Goal: Check status

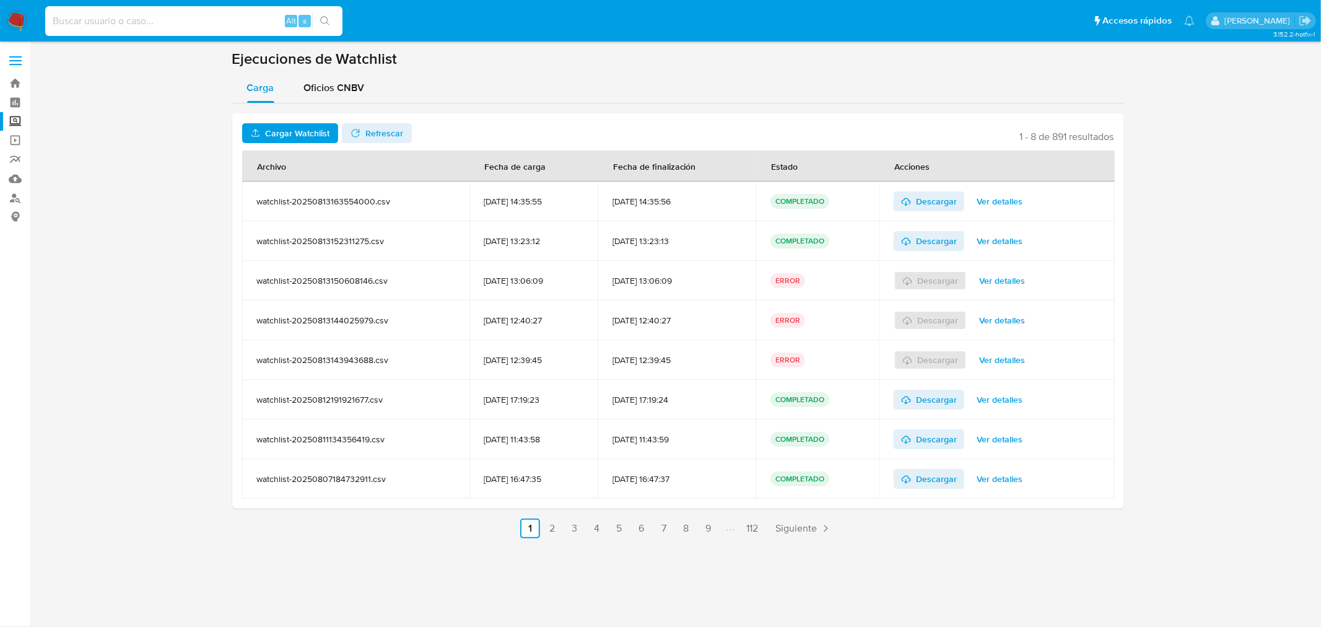
click at [172, 15] on input at bounding box center [193, 21] width 297 height 16
paste input "2498735591"
type input "2498735591"
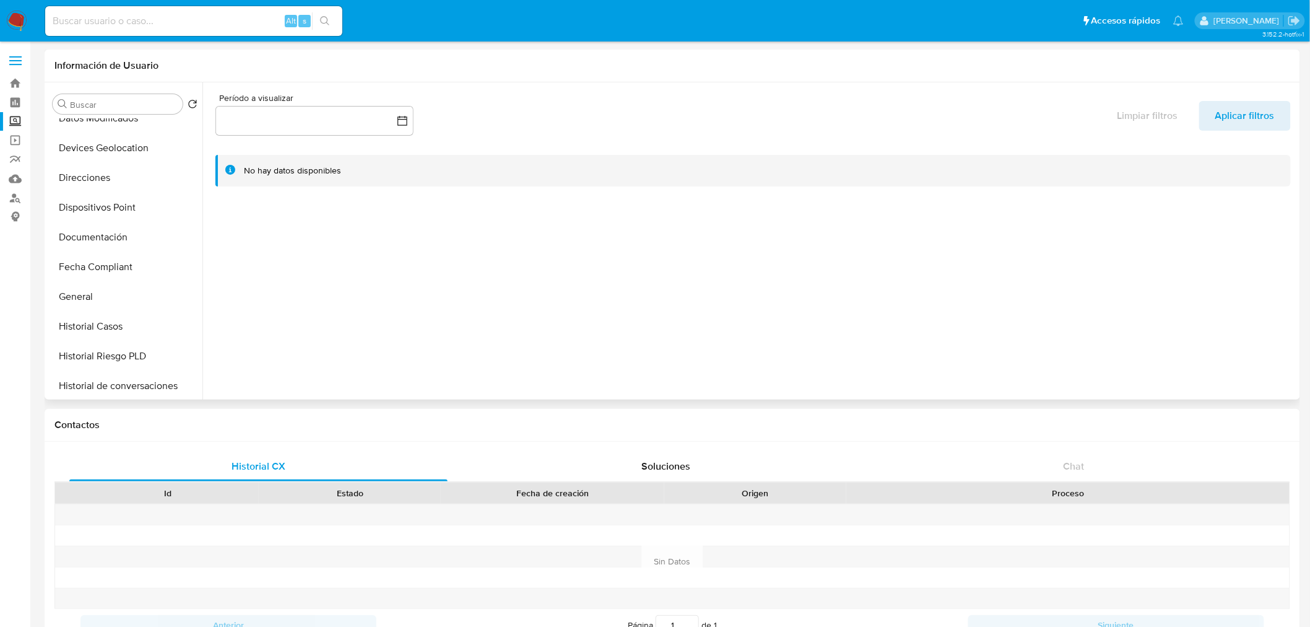
select select "10"
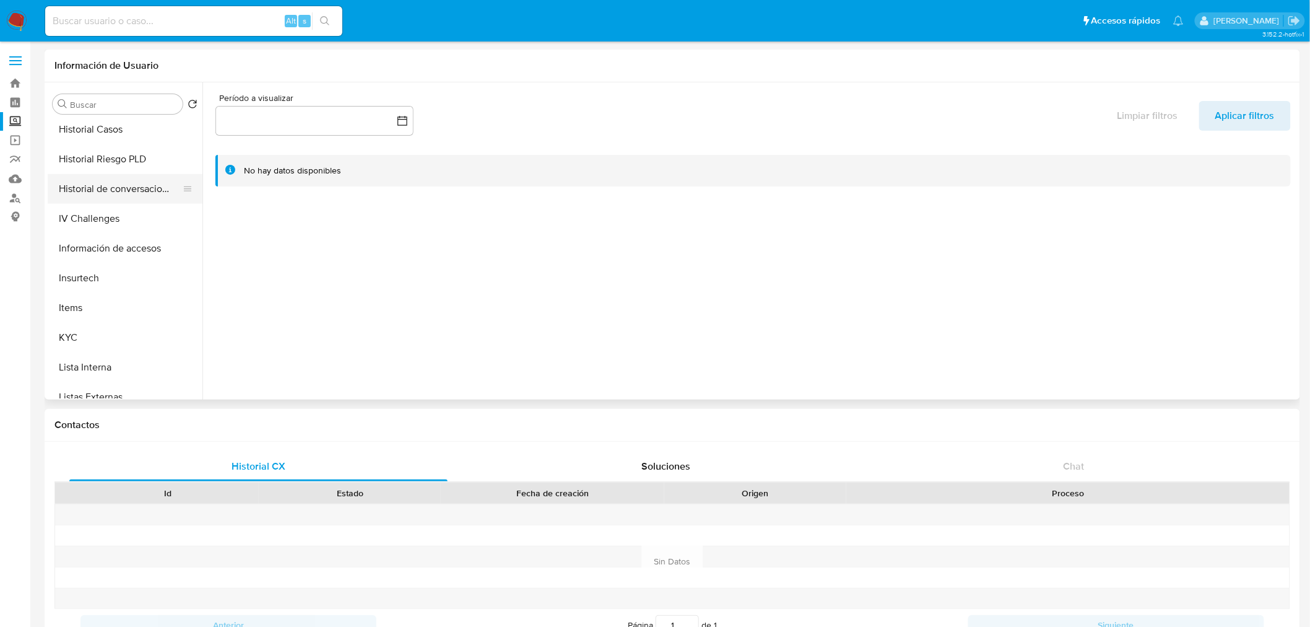
scroll to position [362, 0]
click at [143, 324] on button "KYC" at bounding box center [120, 337] width 145 height 30
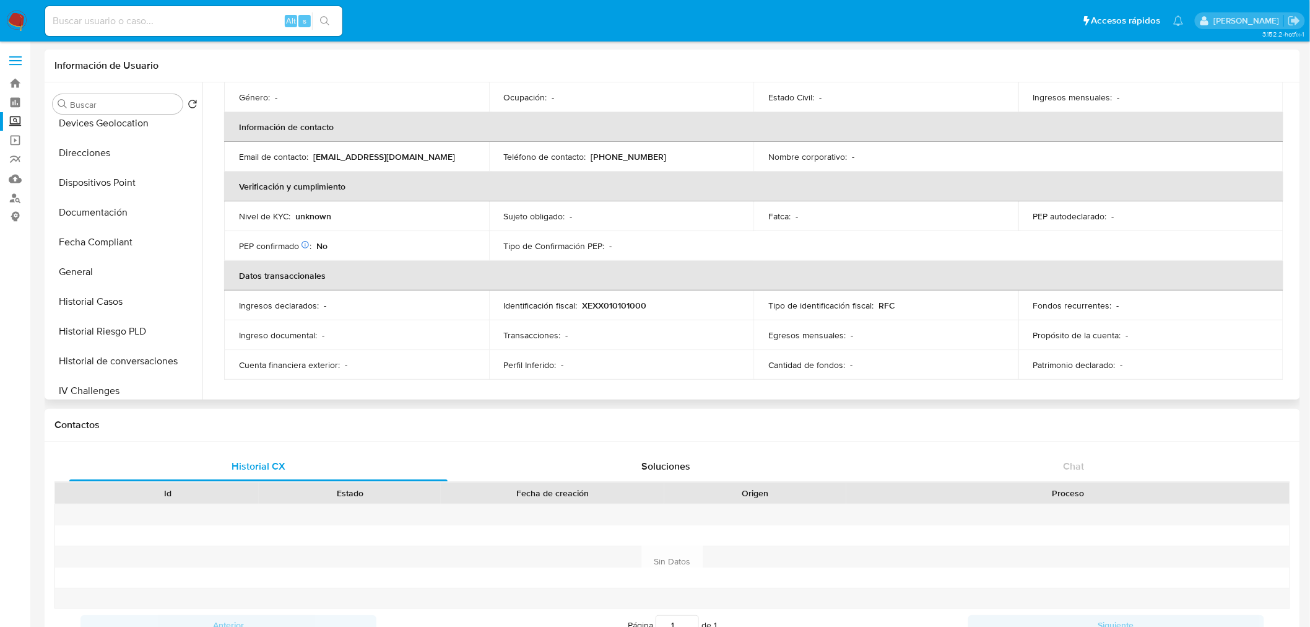
scroll to position [188, 0]
click at [107, 282] on button "General" at bounding box center [125, 273] width 155 height 30
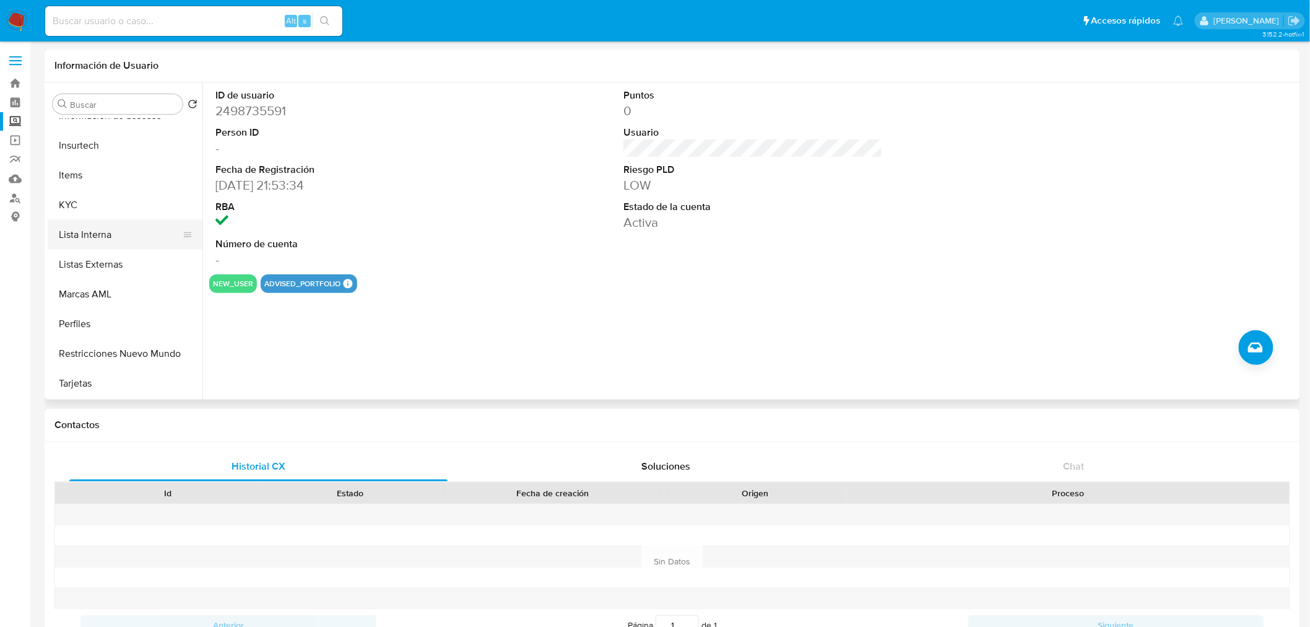
scroll to position [493, 0]
click at [106, 217] on button "KYC" at bounding box center [120, 206] width 145 height 30
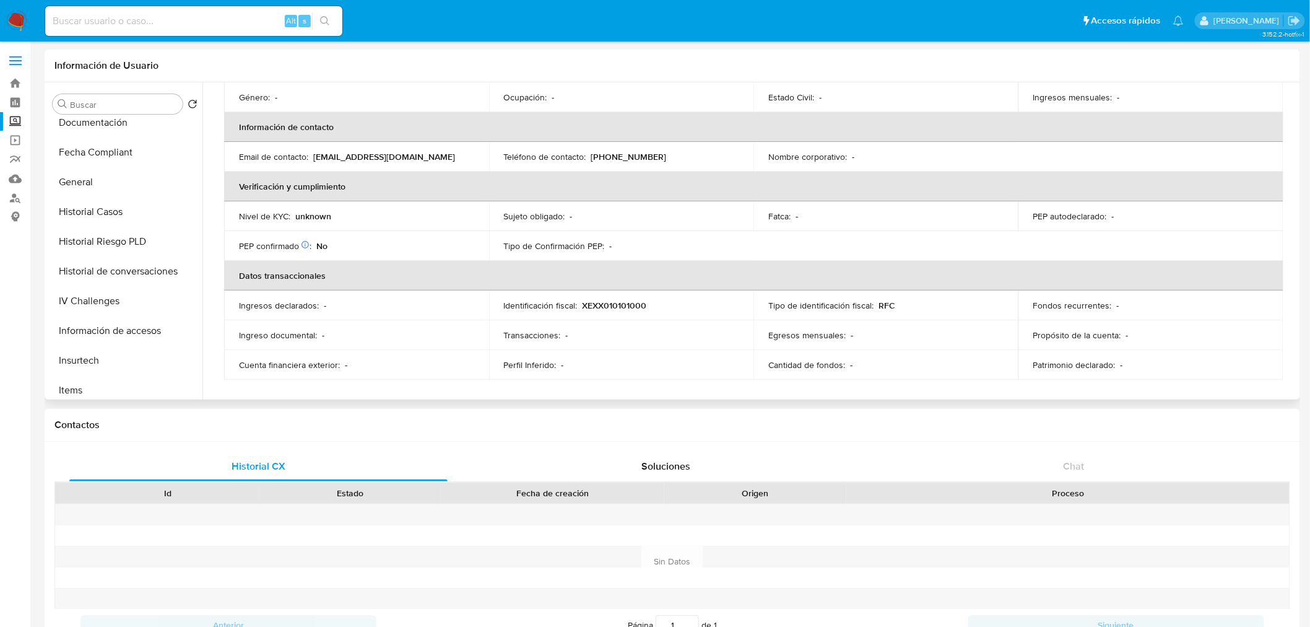
scroll to position [227, 0]
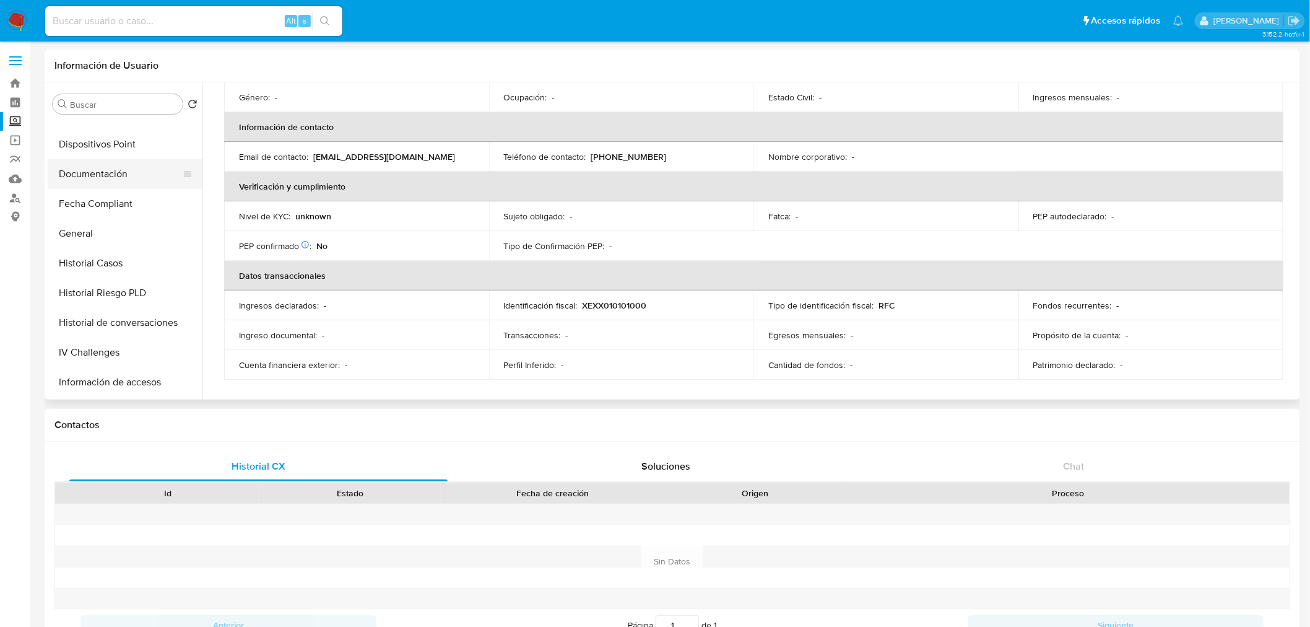
click at [118, 176] on button "Documentación" at bounding box center [120, 174] width 145 height 30
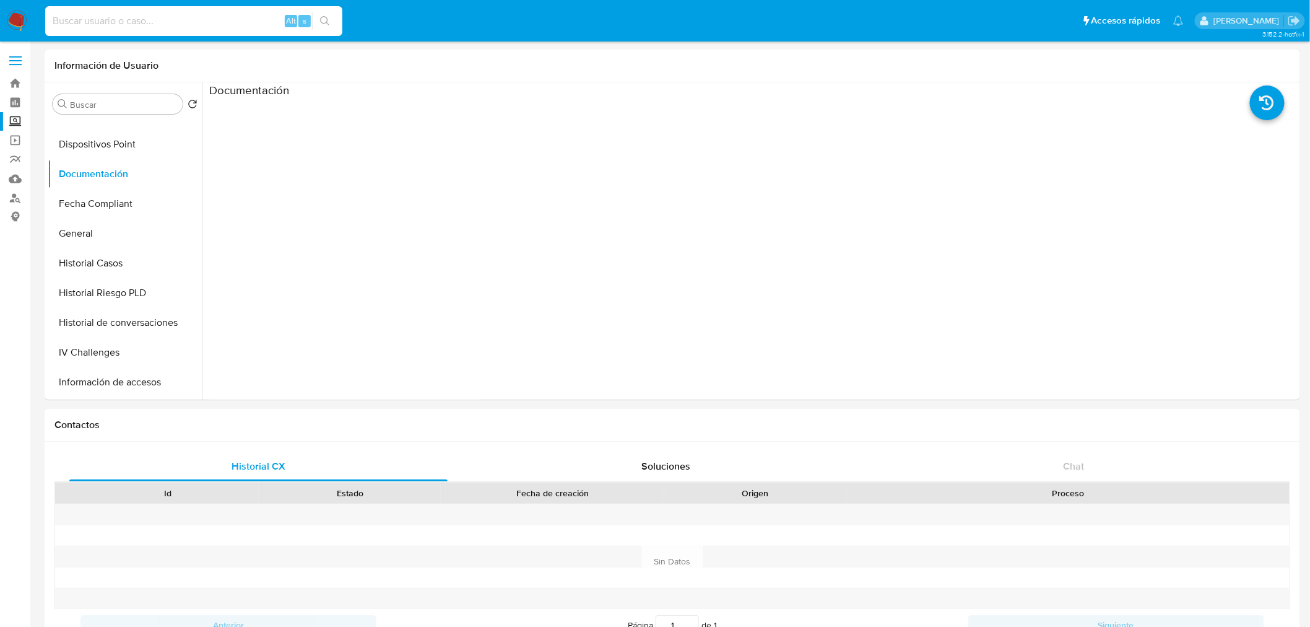
click at [102, 13] on input at bounding box center [193, 21] width 297 height 16
paste input "2461437533"
type input "2461437533"
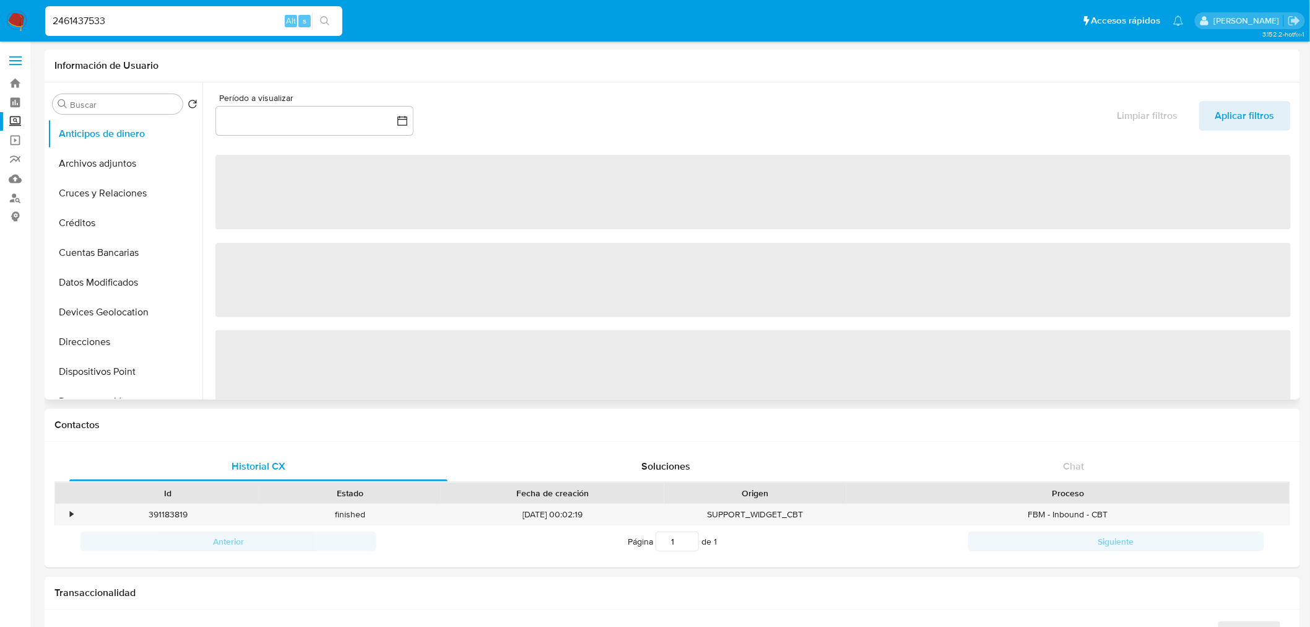
select select "10"
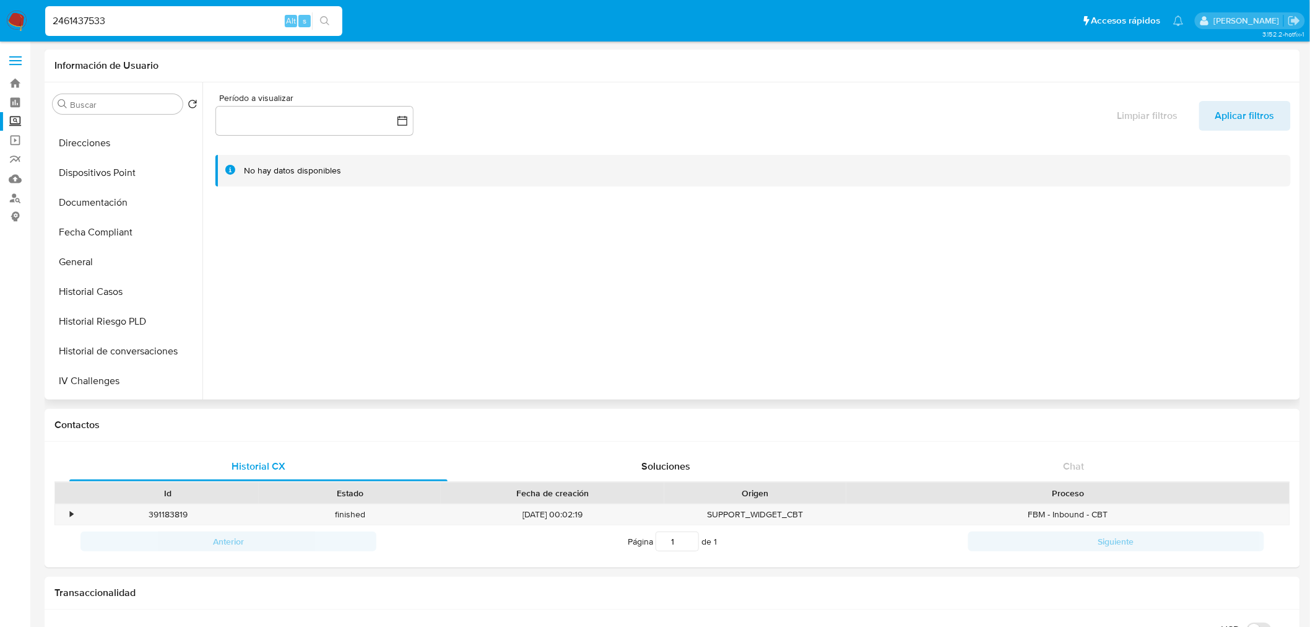
scroll to position [199, 0]
click at [106, 268] on button "General" at bounding box center [120, 262] width 145 height 30
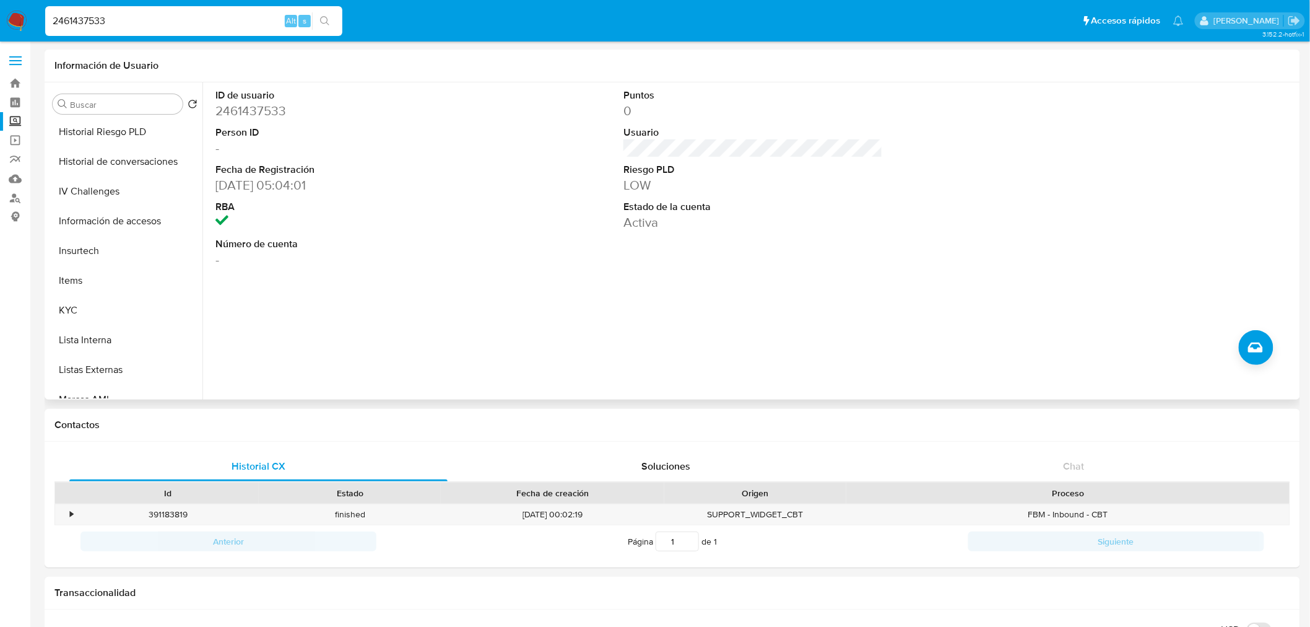
scroll to position [388, 0]
click at [102, 306] on button "KYC" at bounding box center [120, 311] width 145 height 30
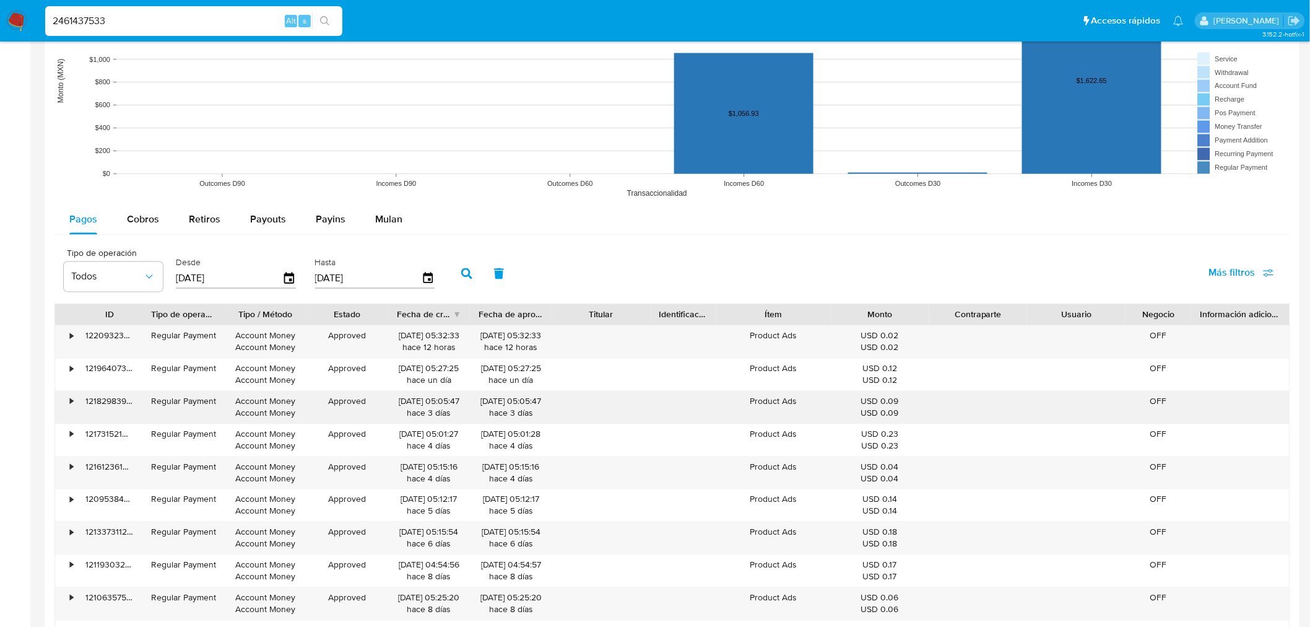
scroll to position [1087, 0]
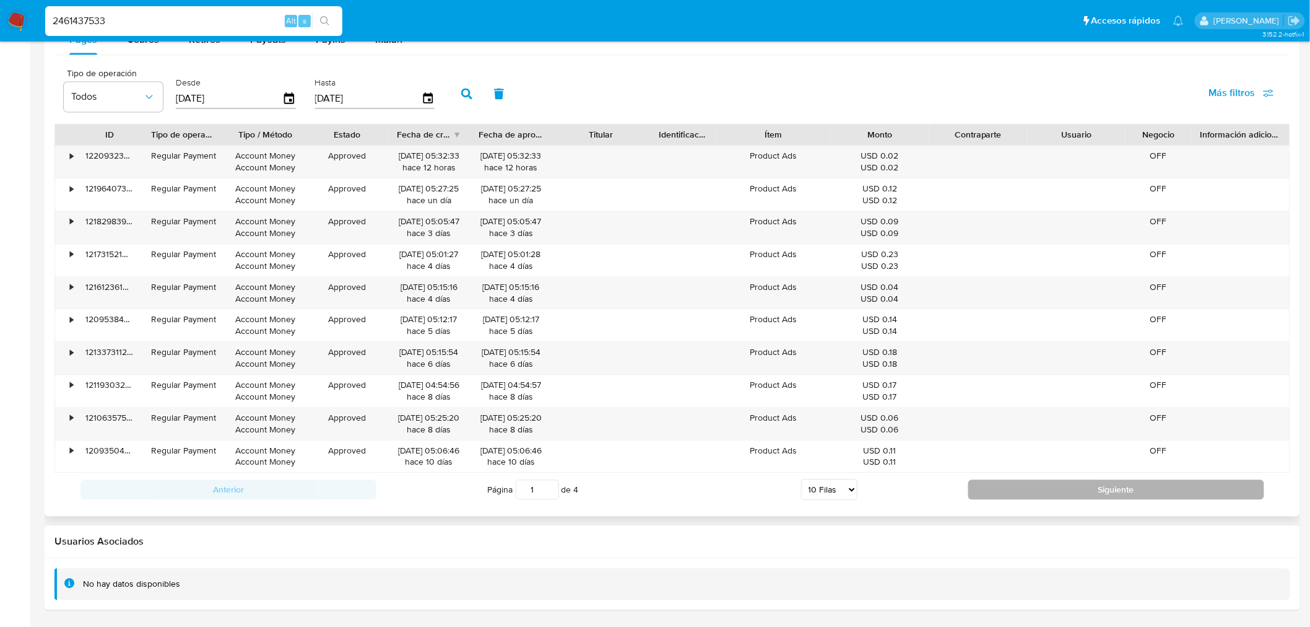
click at [973, 485] on button "Siguiente" at bounding box center [1116, 489] width 296 height 20
click at [1007, 485] on button "Siguiente" at bounding box center [1116, 489] width 296 height 20
type input "3"
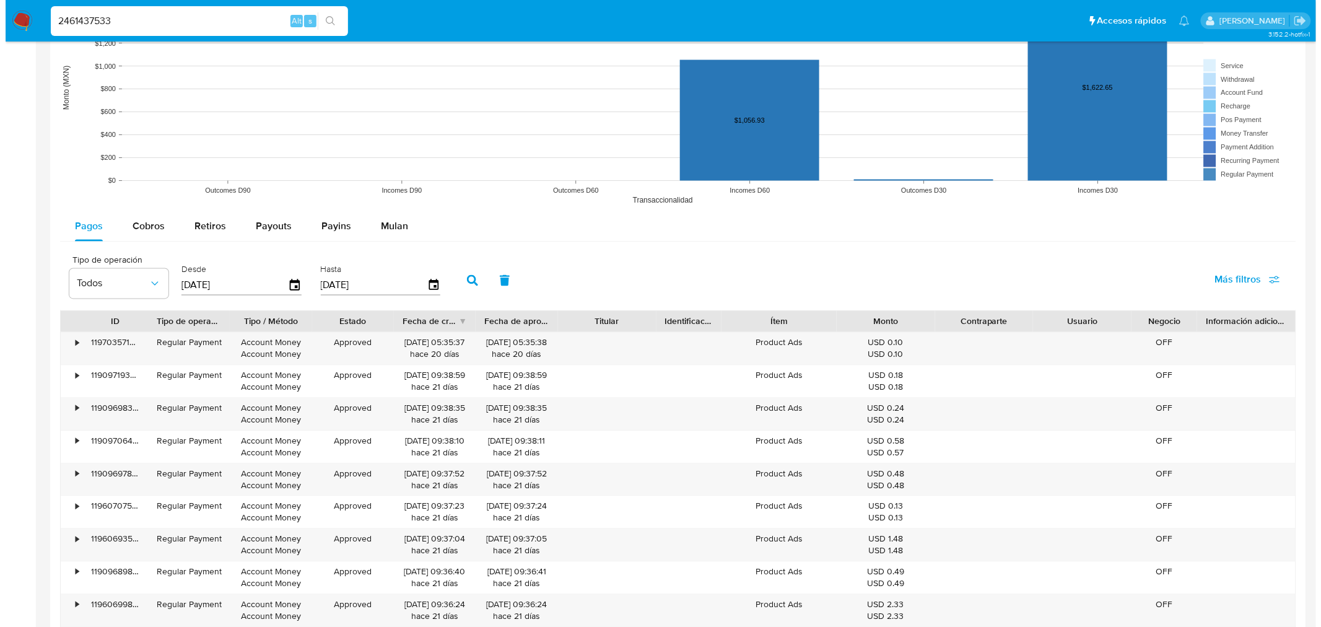
scroll to position [901, 0]
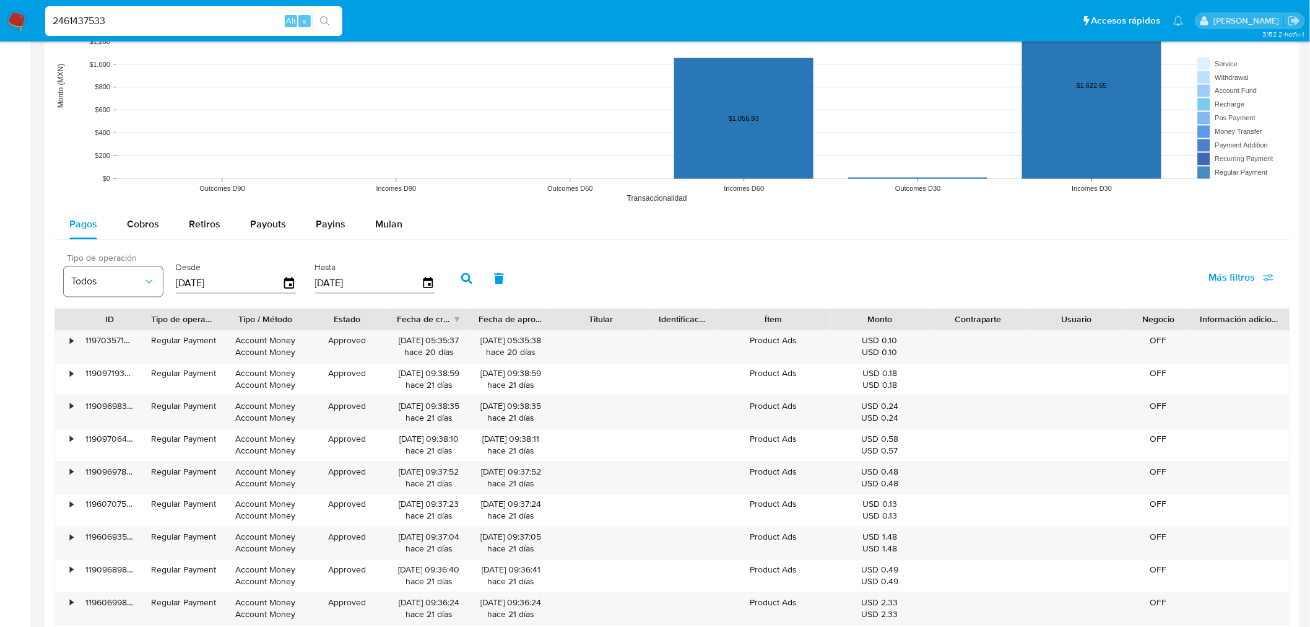
click at [133, 275] on button "Todos" at bounding box center [113, 282] width 99 height 30
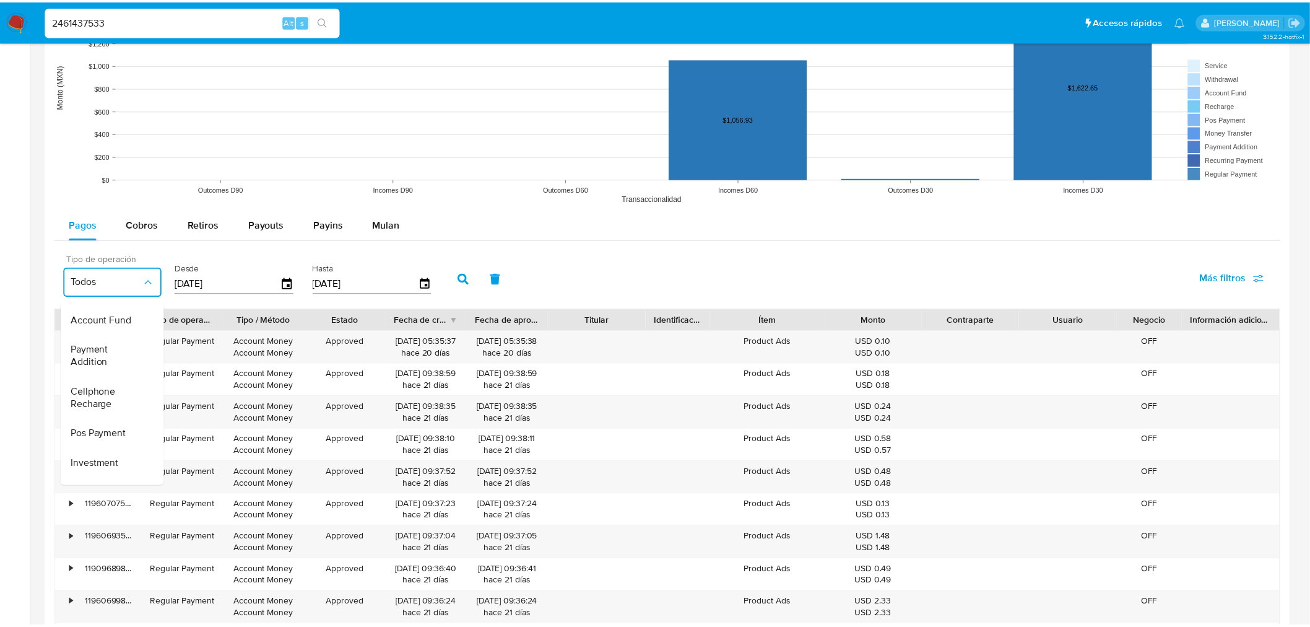
scroll to position [139, 0]
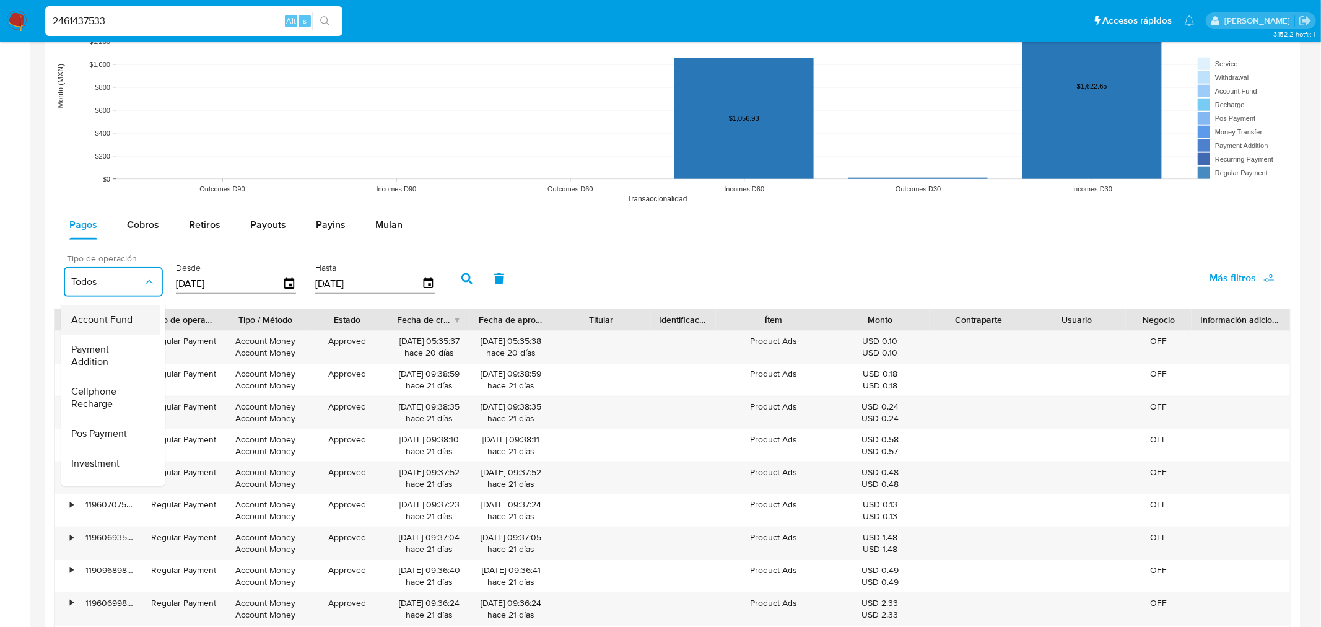
click at [123, 329] on div "Account Fund" at bounding box center [107, 320] width 72 height 30
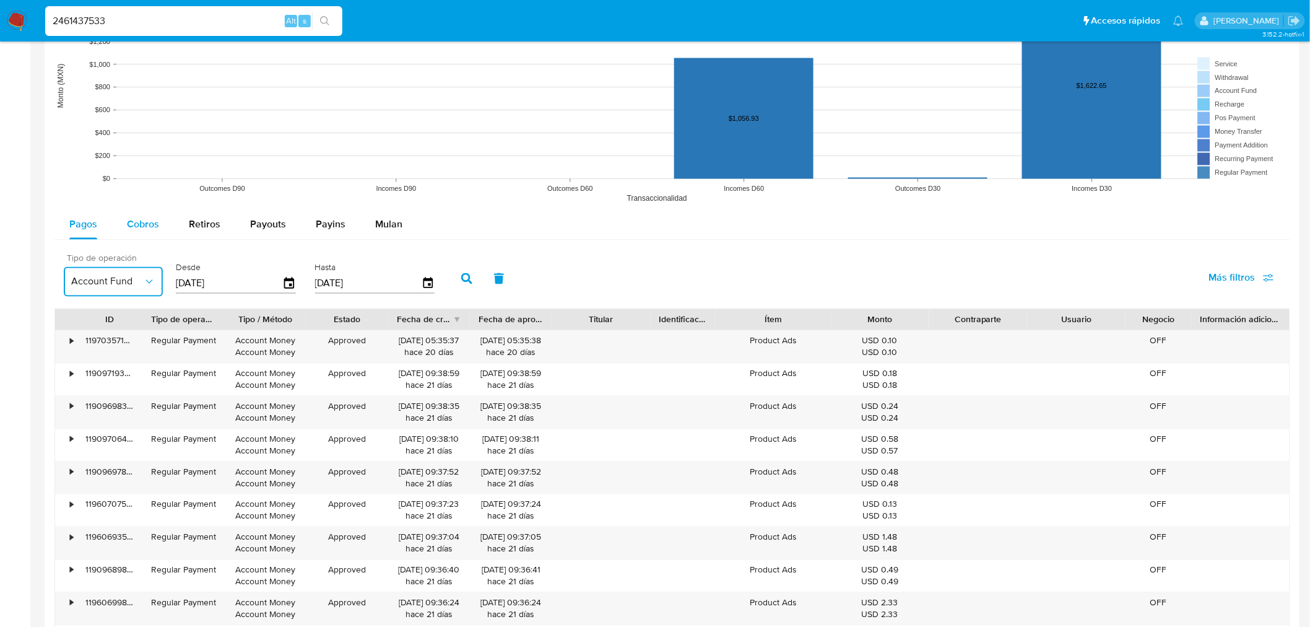
click at [149, 232] on div "Cobros" at bounding box center [143, 225] width 32 height 30
select select "10"
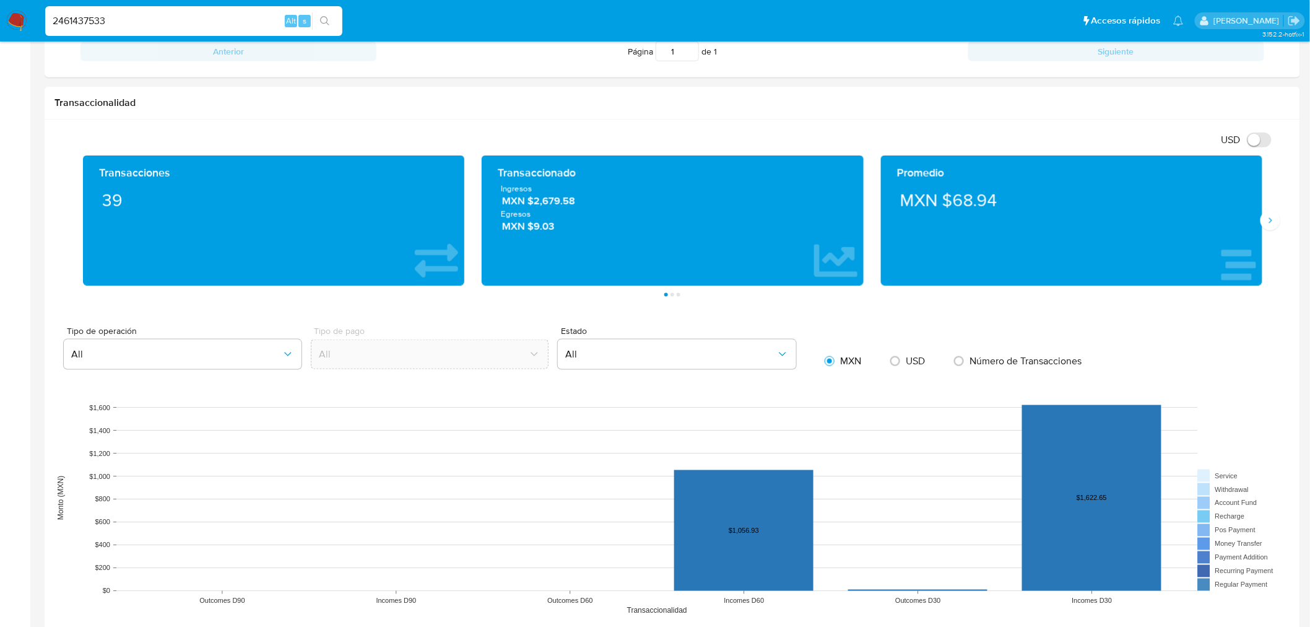
scroll to position [482, 0]
